Goal: Information Seeking & Learning: Learn about a topic

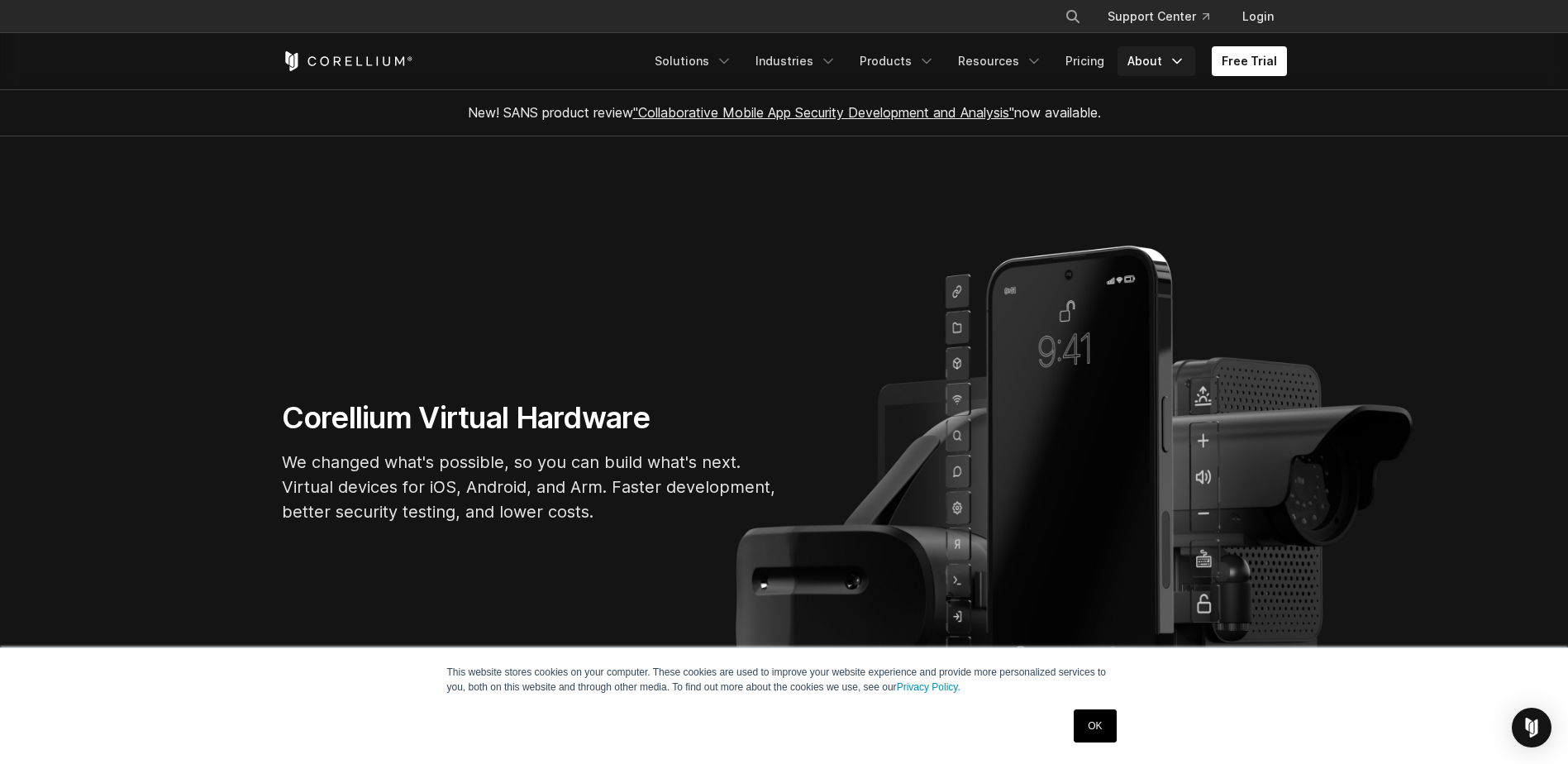
click at [1152, 54] on link "About" at bounding box center [1156, 61] width 77 height 30
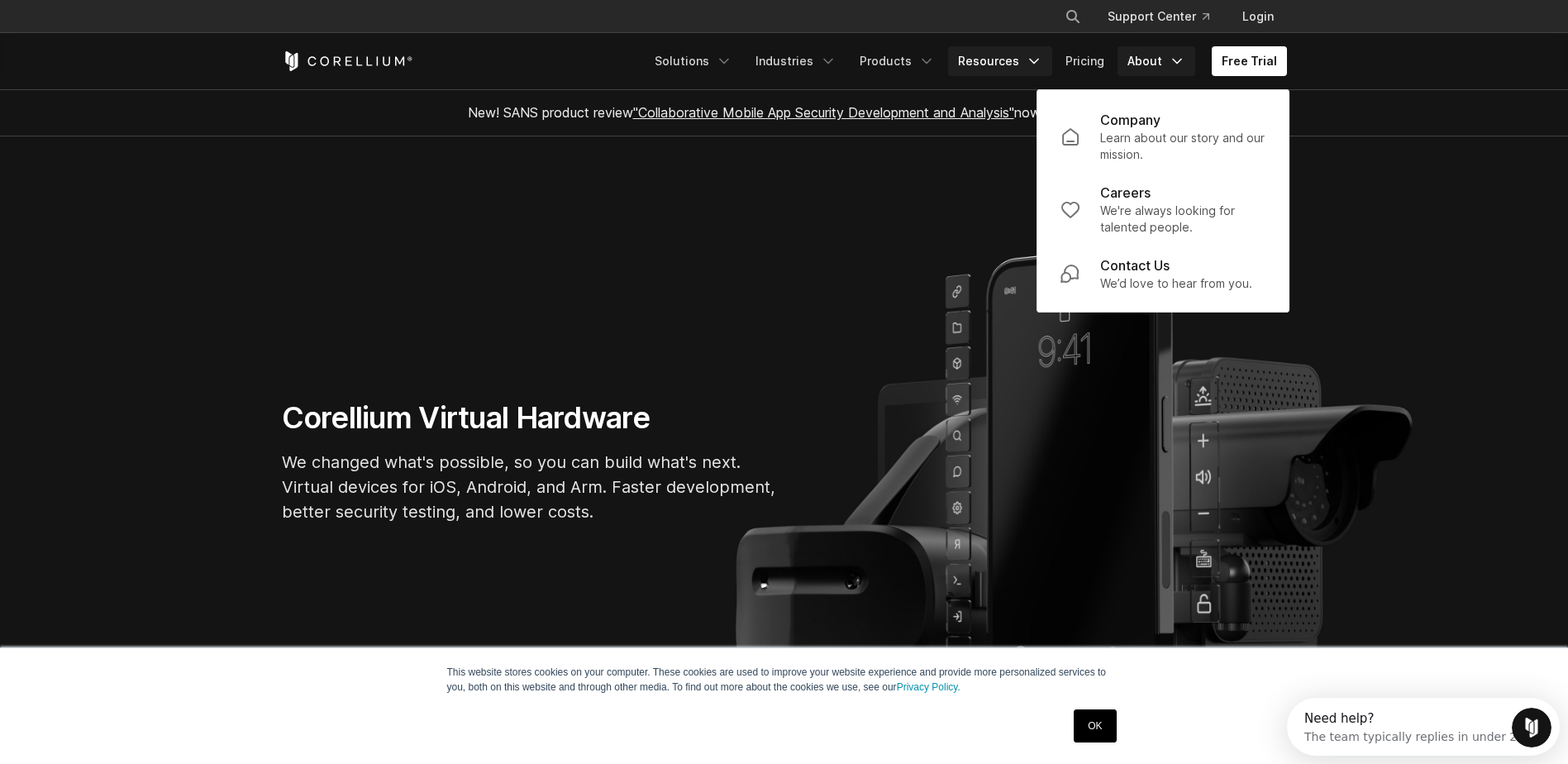
click at [1002, 60] on link "Resources" at bounding box center [1001, 61] width 104 height 30
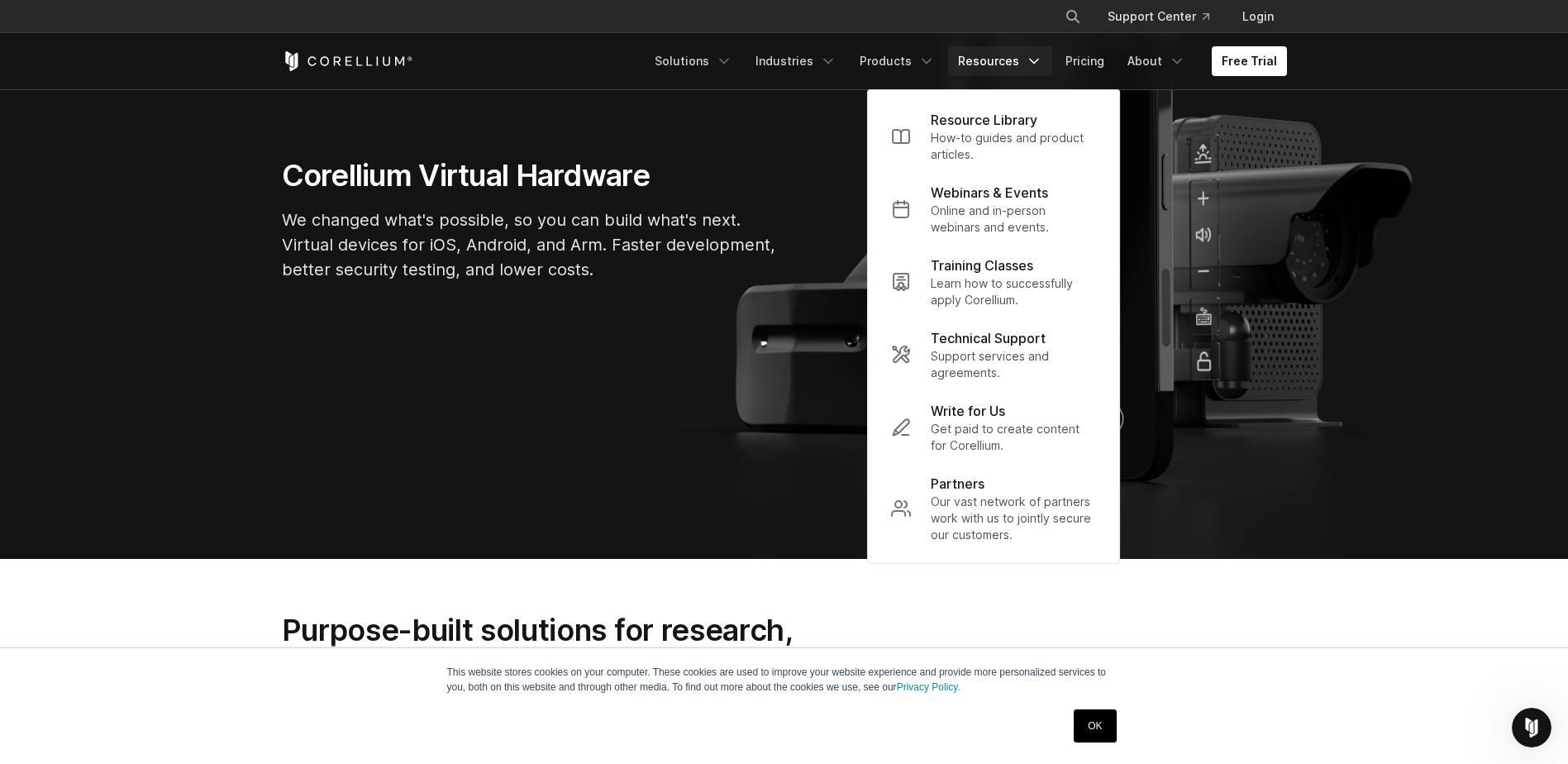
scroll to position [248, 0]
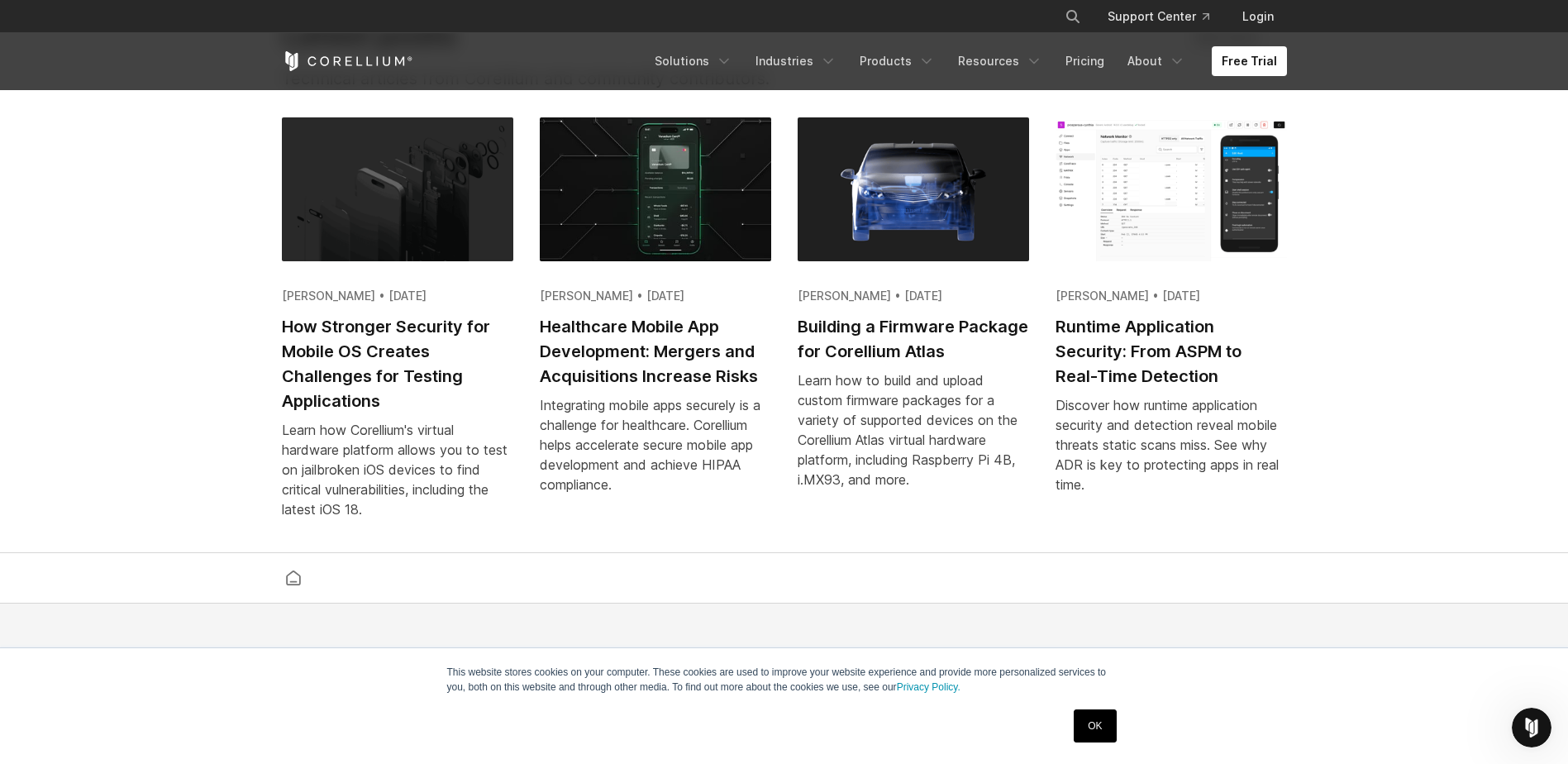
scroll to position [3882, 0]
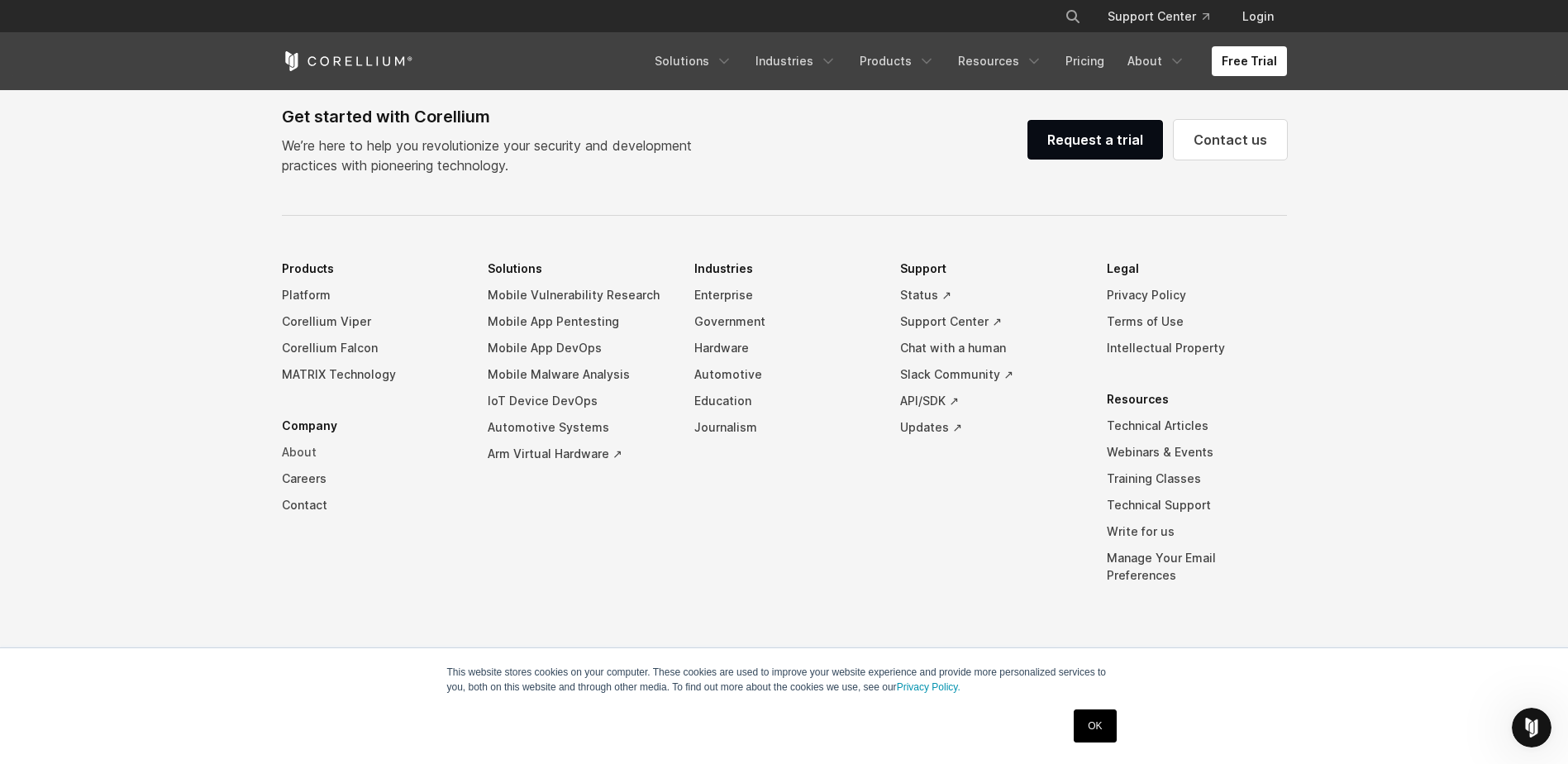
click at [301, 466] on link "About" at bounding box center [372, 452] width 180 height 26
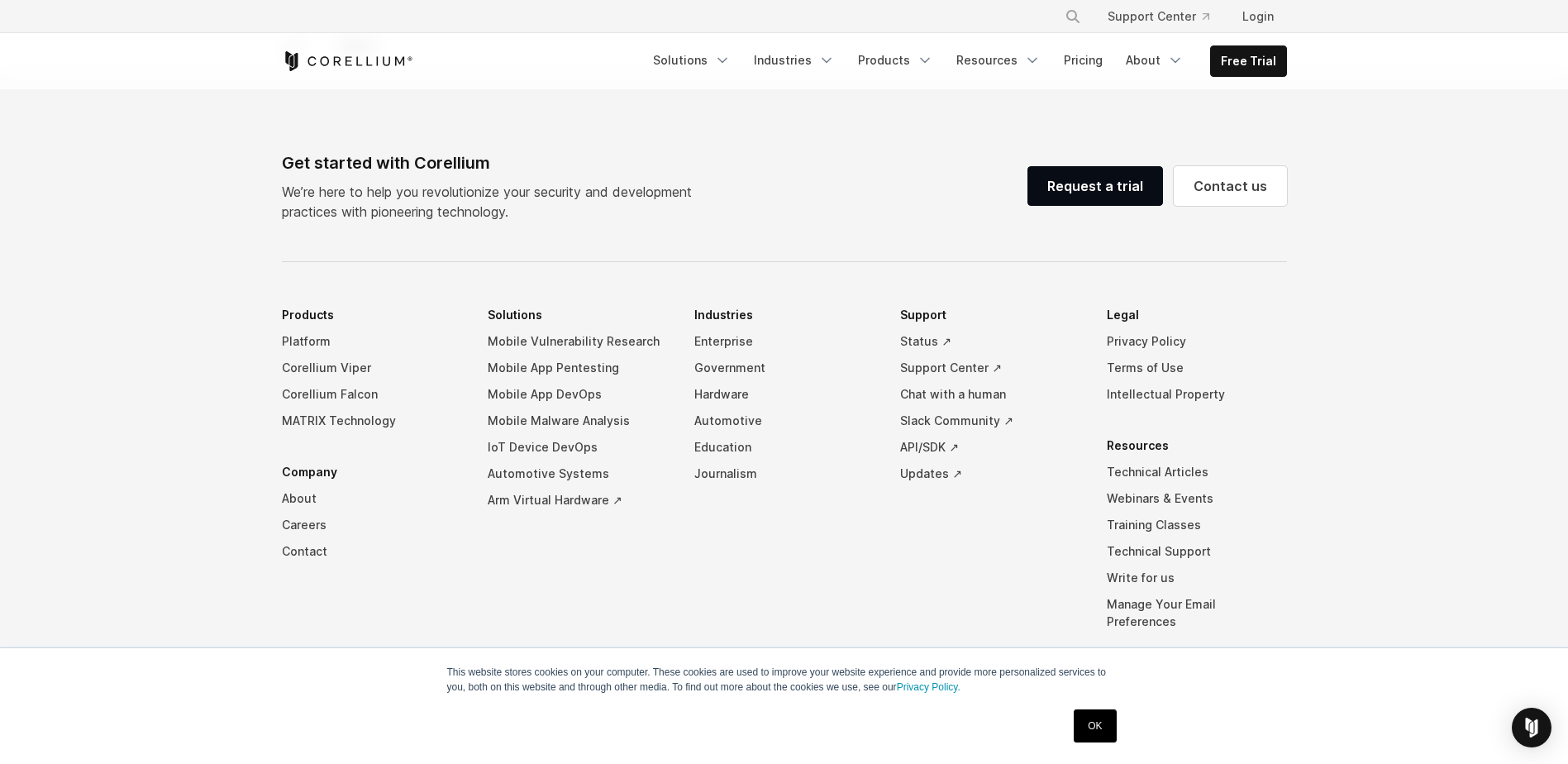
scroll to position [2789, 0]
